Goal: Task Accomplishment & Management: Manage account settings

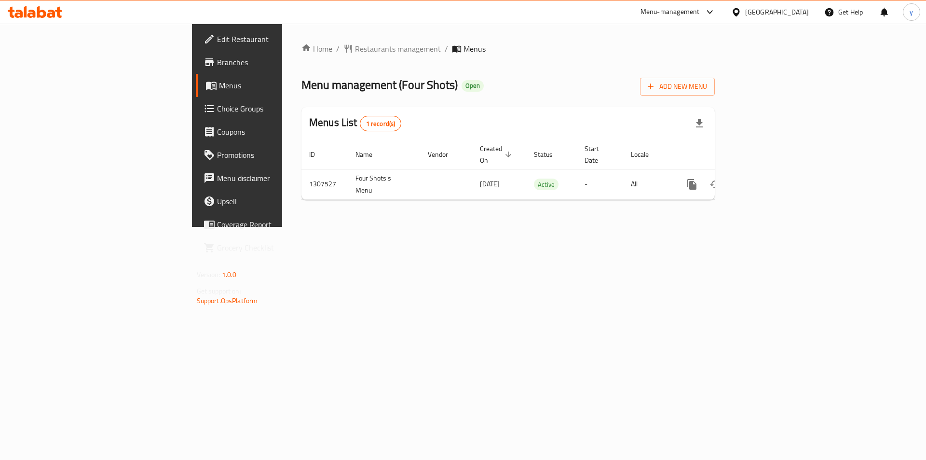
click at [217, 114] on span "Choice Groups" at bounding box center [278, 109] width 122 height 12
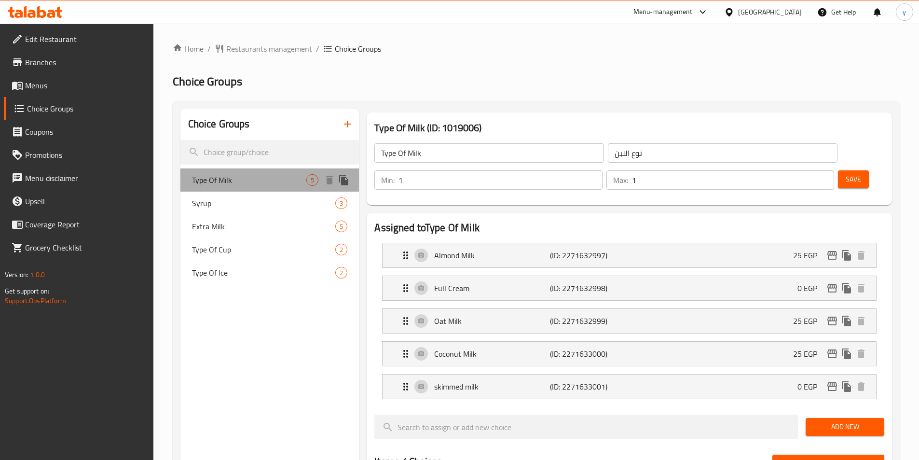
click at [209, 178] on span "Type Of Milk" at bounding box center [249, 180] width 115 height 12
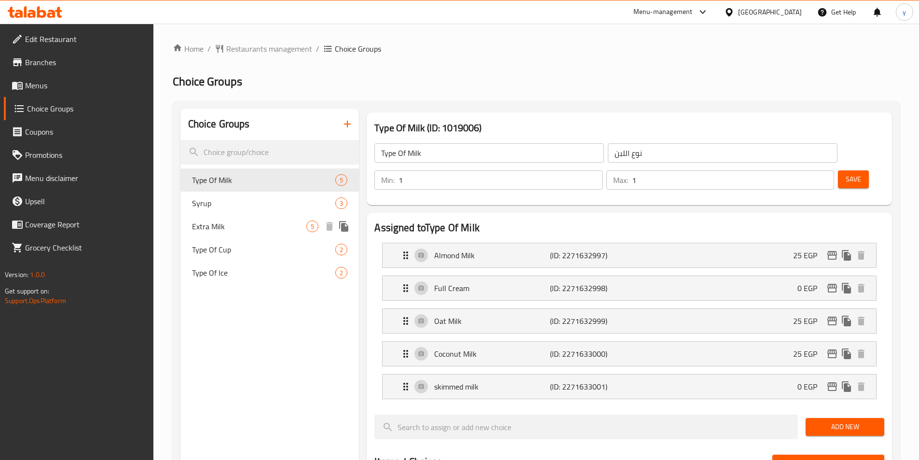
drag, startPoint x: 204, startPoint y: 223, endPoint x: 410, endPoint y: 172, distance: 212.3
click at [204, 223] on span "Extra Milk" at bounding box center [249, 227] width 115 height 12
type input "Extra Milk"
type input "حليب اضافى"
type input "0"
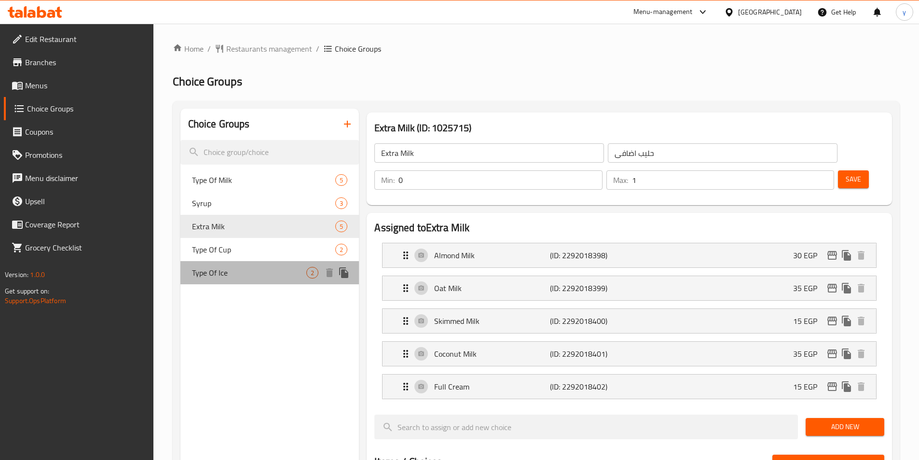
click at [217, 271] on span "Type Of Ice" at bounding box center [249, 273] width 115 height 12
type input "Type Of Ice"
type input "نوع التلج"
type input "1"
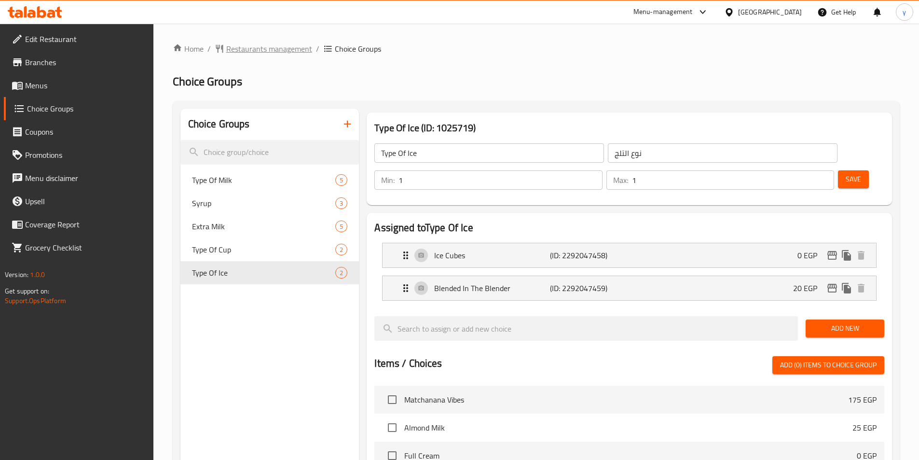
click at [230, 45] on span "Restaurants management" at bounding box center [269, 49] width 86 height 12
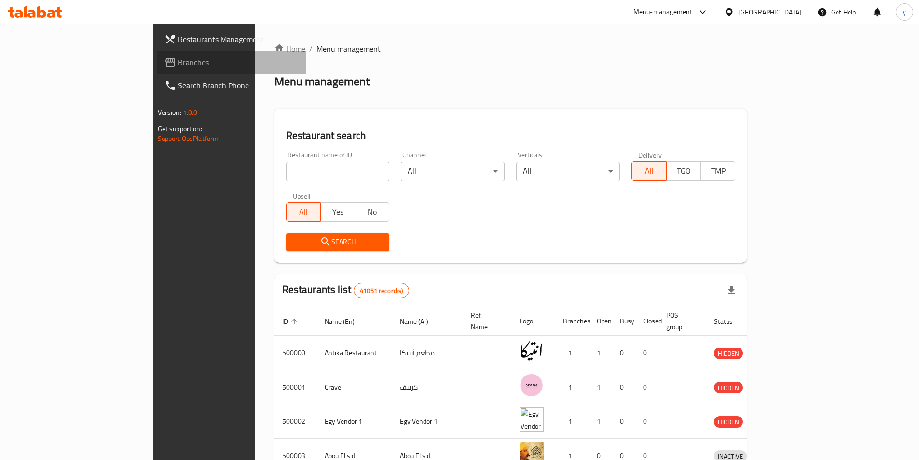
click at [178, 59] on span "Branches" at bounding box center [238, 62] width 121 height 12
